Goal: Task Accomplishment & Management: Use online tool/utility

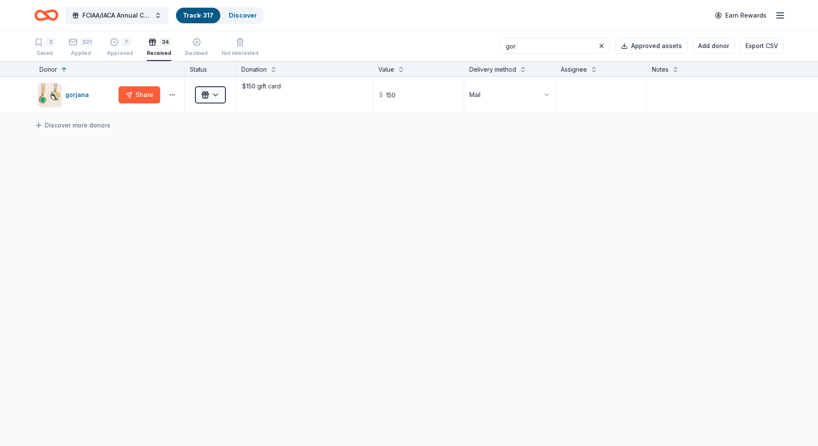
click at [560, 52] on input "gor" at bounding box center [555, 45] width 110 height 15
type input "g"
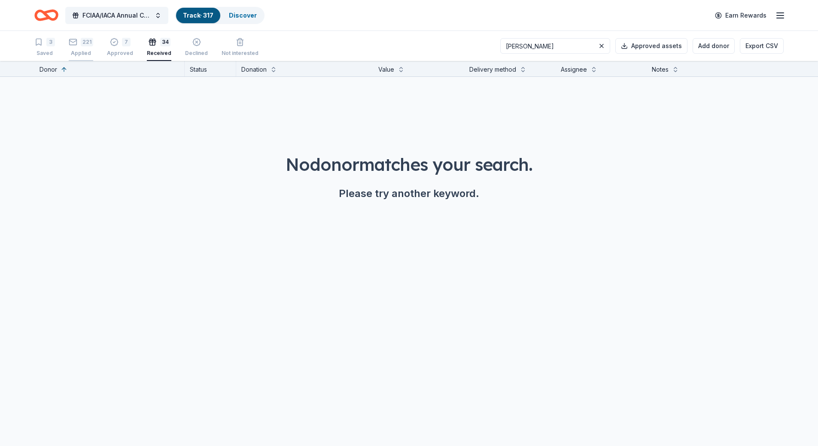
type input "[PERSON_NAME]"
click at [75, 53] on div "Applied" at bounding box center [81, 53] width 24 height 7
click at [605, 43] on button at bounding box center [601, 46] width 10 height 10
click at [82, 50] on div "221 Applied" at bounding box center [81, 47] width 24 height 19
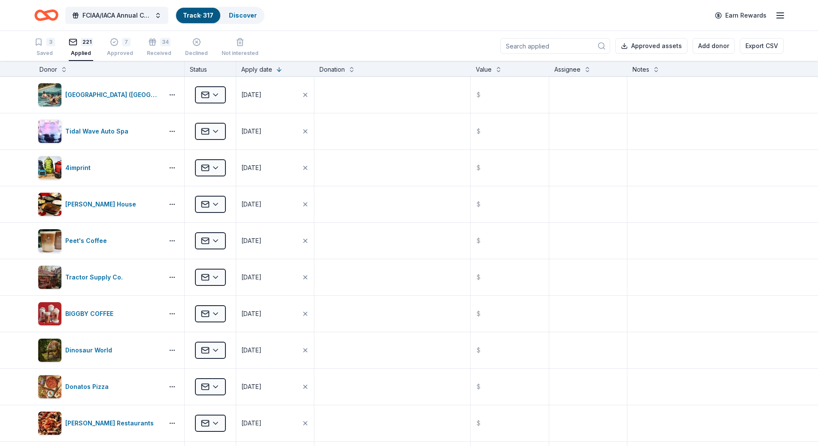
click at [548, 48] on input at bounding box center [555, 45] width 110 height 15
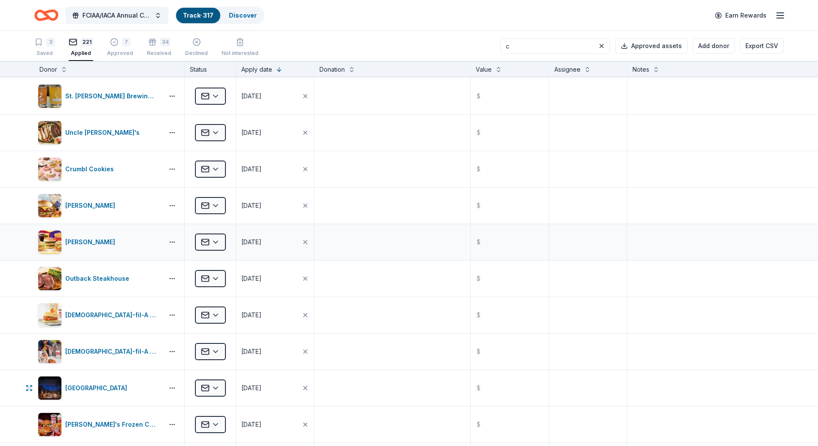
scroll to position [386, 0]
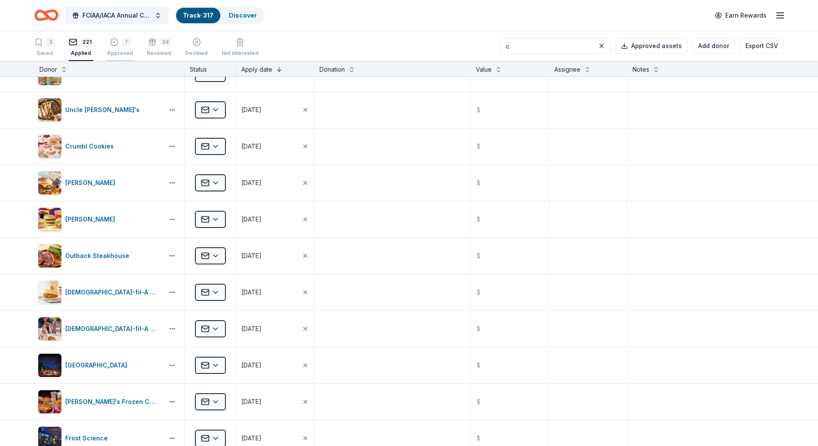
type input "c"
click at [116, 55] on div "Approved" at bounding box center [120, 53] width 26 height 7
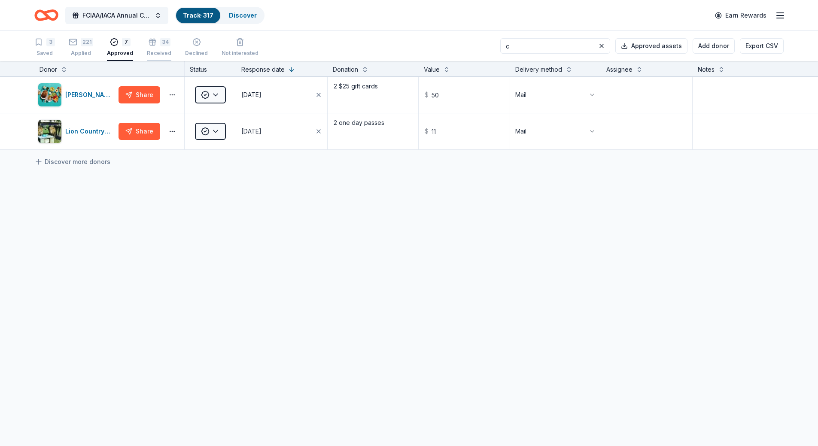
click at [156, 52] on div "Received" at bounding box center [159, 53] width 24 height 7
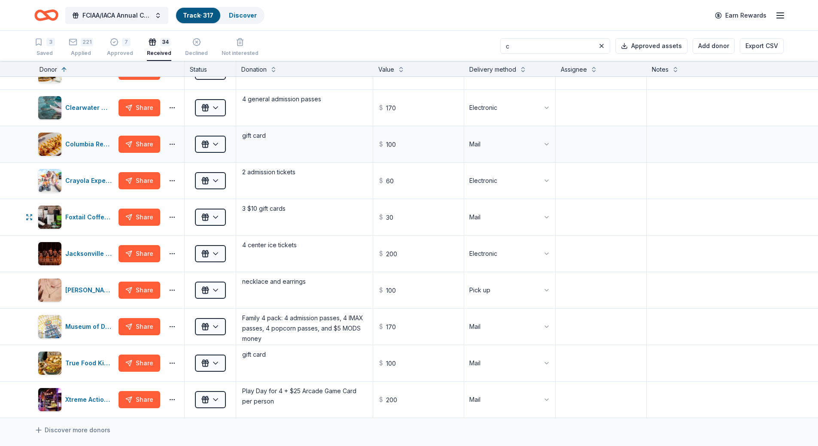
scroll to position [43, 0]
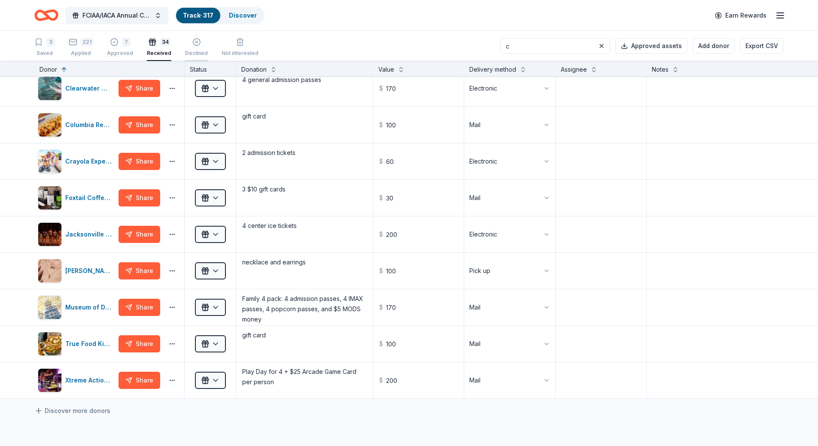
click at [196, 52] on div "Declined" at bounding box center [196, 53] width 23 height 7
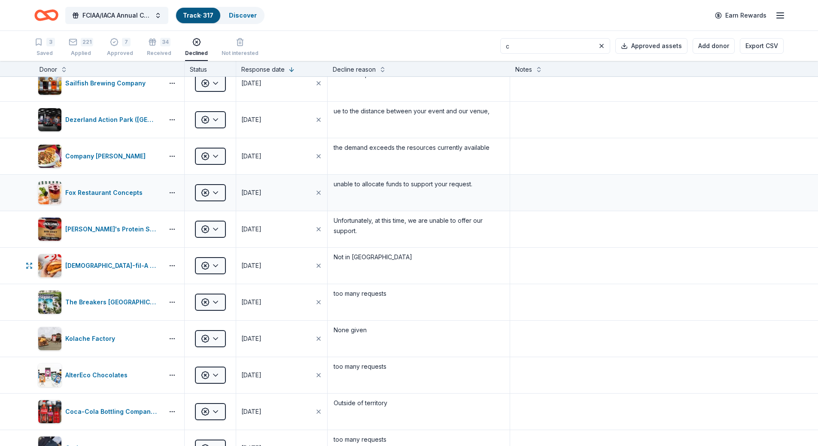
scroll to position [279, 0]
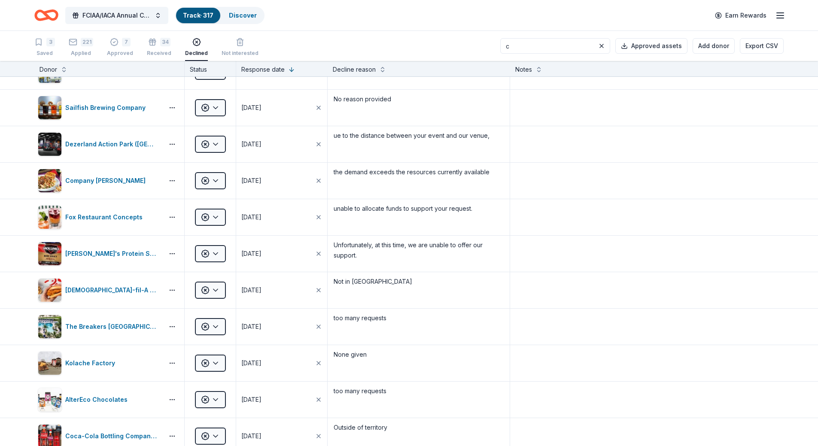
click at [569, 46] on input "c" at bounding box center [555, 45] width 110 height 15
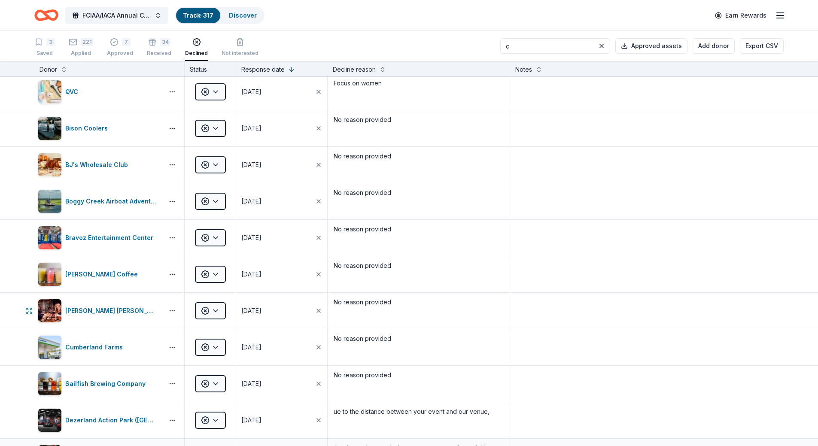
scroll to position [0, 0]
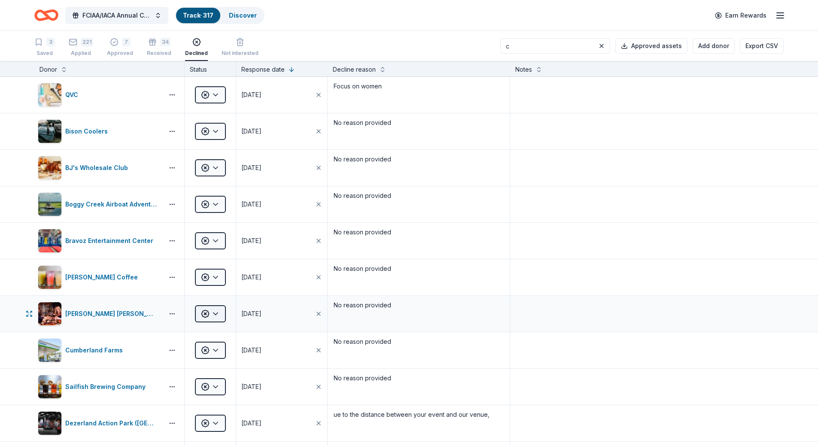
click at [214, 311] on html "FCIAA/IACA Annual Conference Track · 317 Discover Earn Rewards 3 Saved 221 Appl…" at bounding box center [409, 223] width 818 height 446
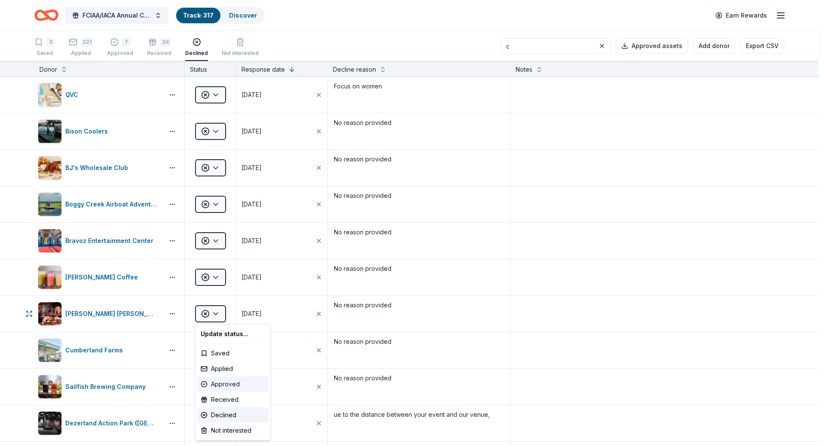
click at [235, 382] on div "Approved" at bounding box center [232, 384] width 71 height 15
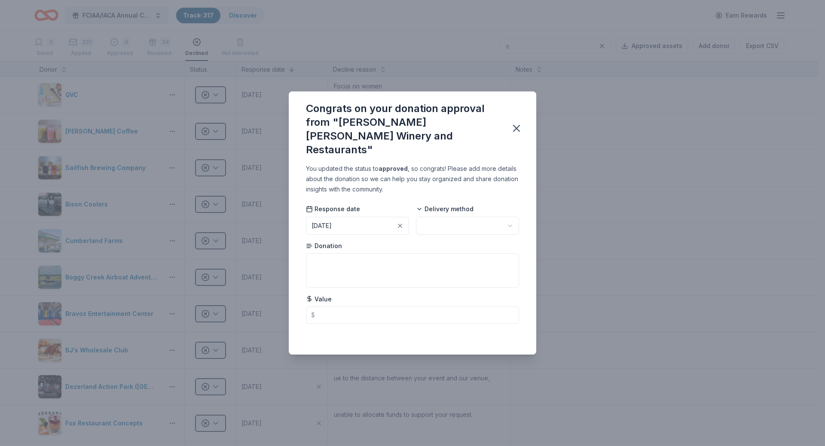
drag, startPoint x: 470, startPoint y: 207, endPoint x: 468, endPoint y: 214, distance: 7.2
click at [470, 207] on div "Delivery method" at bounding box center [467, 220] width 103 height 30
click at [468, 216] on html "FCIAA/IACA Annual Conference Track · 317 Discover Earn Rewards 3 Saved 221 Appl…" at bounding box center [412, 223] width 825 height 446
click at [360, 261] on textarea at bounding box center [412, 270] width 213 height 34
type textarea "Lux tasting"
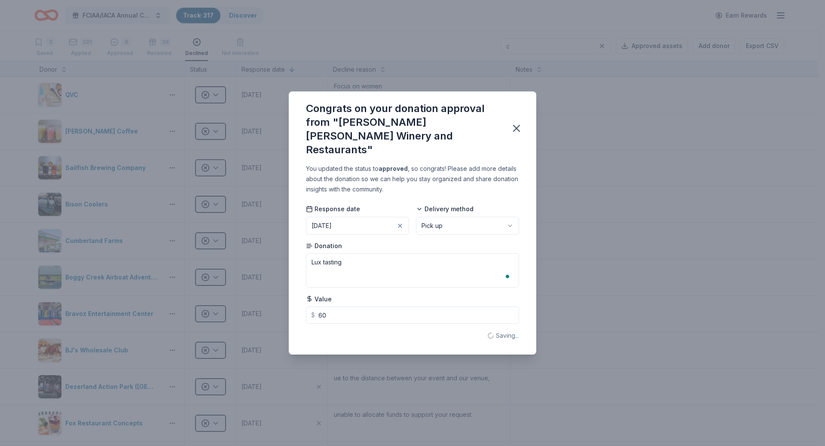
type input "60.00"
click at [515, 130] on icon "button" at bounding box center [516, 128] width 6 height 6
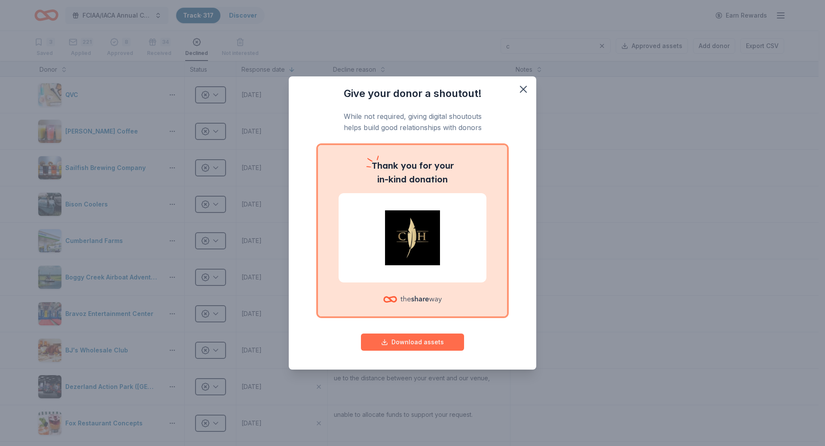
click at [415, 342] on button "Download assets" at bounding box center [412, 342] width 103 height 17
click at [526, 86] on icon "button" at bounding box center [523, 89] width 6 height 6
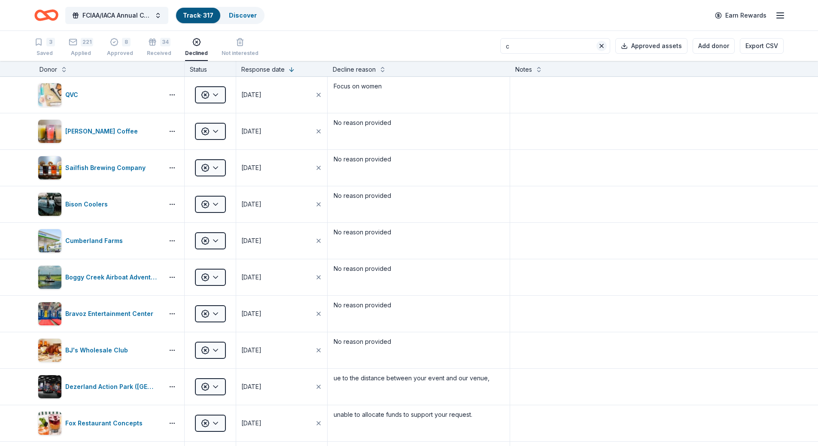
click at [602, 47] on button at bounding box center [601, 46] width 10 height 10
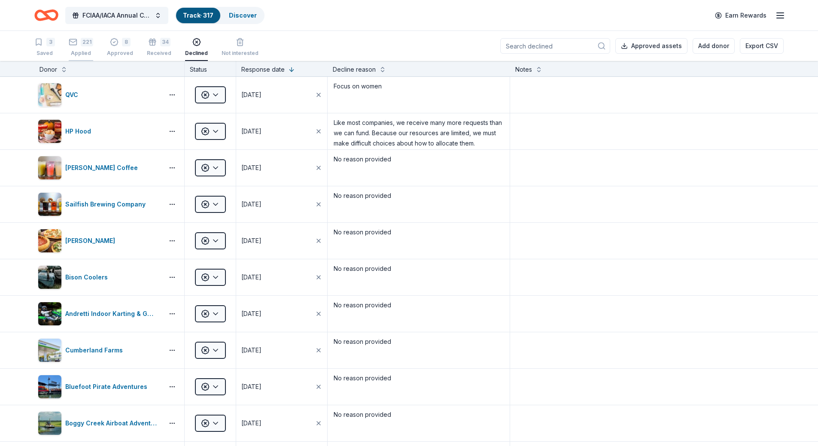
click at [83, 56] on div "Applied" at bounding box center [81, 53] width 24 height 7
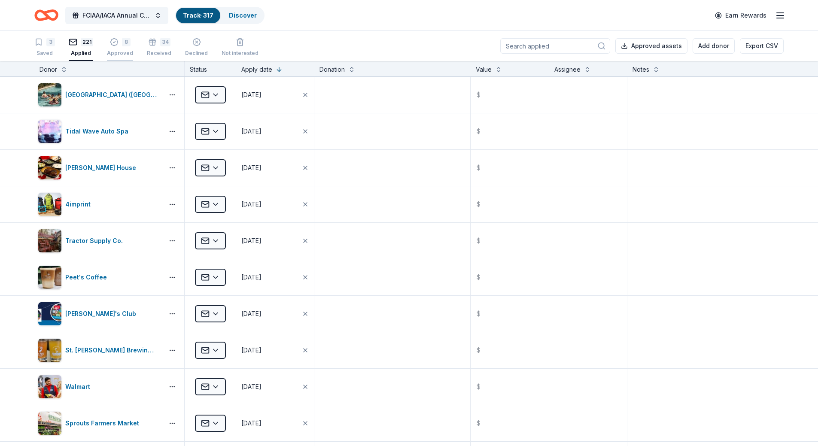
click at [120, 57] on button "8 Approved" at bounding box center [120, 47] width 26 height 27
